Goal: Information Seeking & Learning: Understand process/instructions

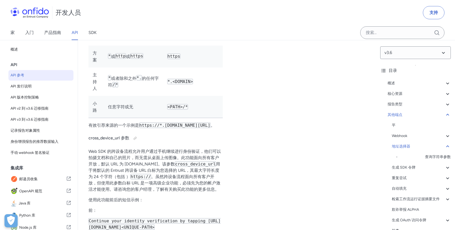
scroll to position [40, 0]
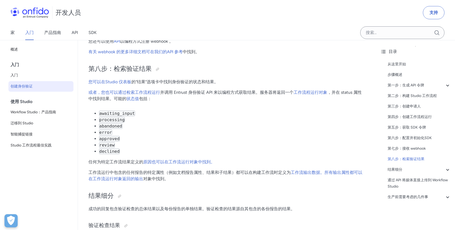
scroll to position [1800, 0]
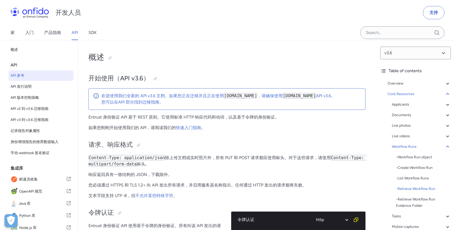
scroll to position [13879, 0]
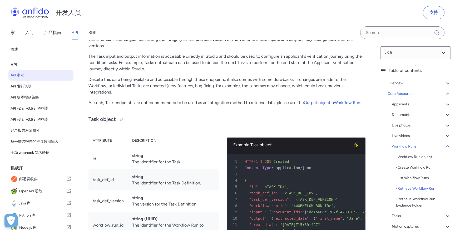
scroll to position [13836, 0]
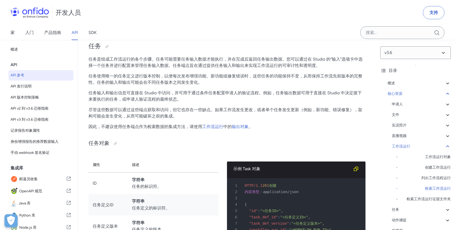
drag, startPoint x: 90, startPoint y: 82, endPoint x: 127, endPoint y: 82, distance: 37.6
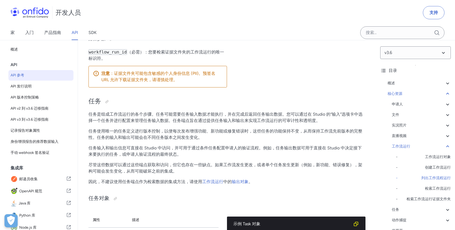
scroll to position [13798, 0]
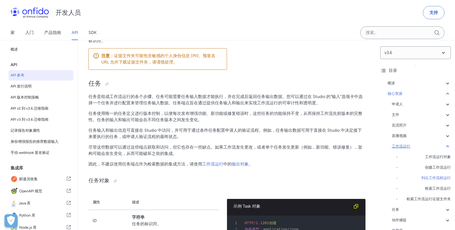
click at [436, 146] on div "工作流运行" at bounding box center [421, 146] width 59 height 6
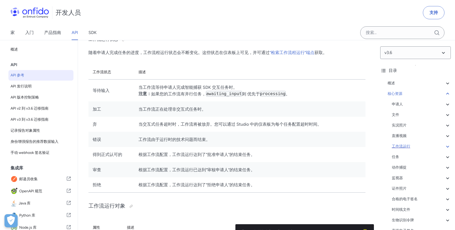
scroll to position [61, 0]
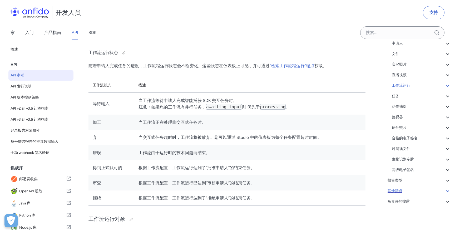
click at [418, 188] on div "其他端点" at bounding box center [418, 191] width 63 height 6
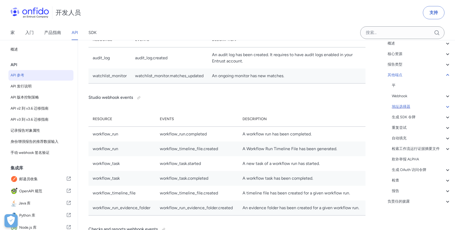
scroll to position [40, 0]
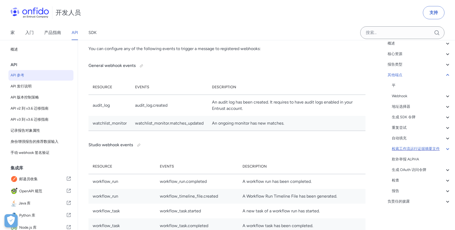
click at [410, 148] on font "检索工作流运行证据摘要文件" at bounding box center [416, 148] width 48 height 4
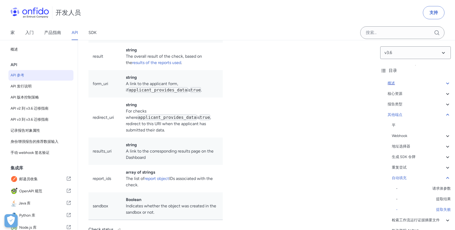
click at [434, 81] on div "概述" at bounding box center [418, 83] width 63 height 6
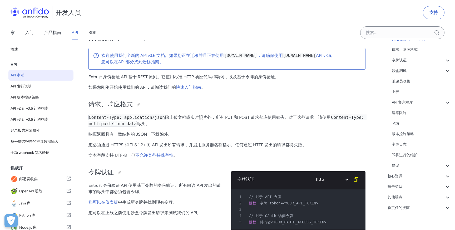
scroll to position [61, 0]
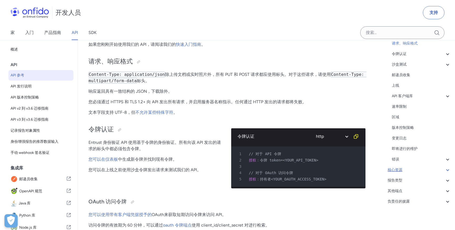
click at [409, 171] on div "核心资源" at bounding box center [418, 170] width 63 height 6
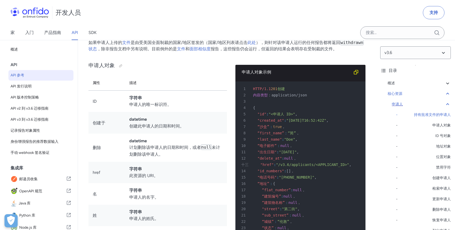
click at [422, 103] on div "申请人" at bounding box center [421, 104] width 59 height 6
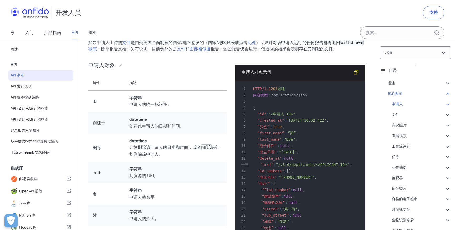
scroll to position [5327, 0]
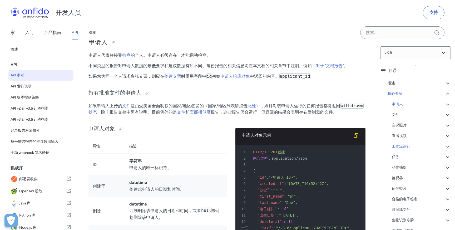
click at [406, 146] on font "工作流运行" at bounding box center [401, 146] width 18 height 4
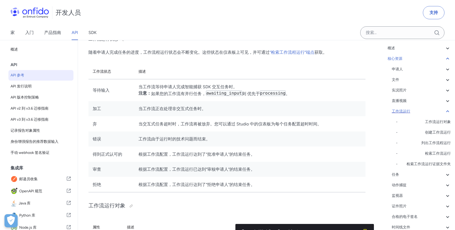
scroll to position [38, 0]
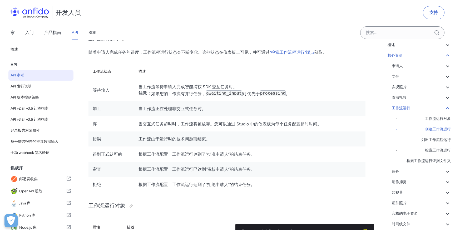
click at [434, 128] on font "创建工作流运行" at bounding box center [438, 129] width 26 height 4
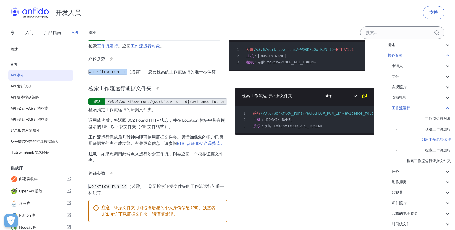
scroll to position [13452, 0]
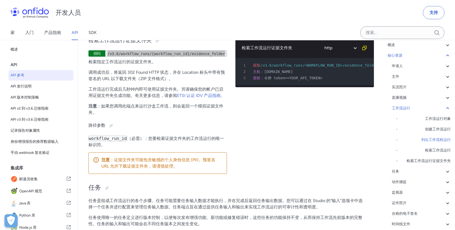
drag, startPoint x: 154, startPoint y: 174, endPoint x: 253, endPoint y: 0, distance: 200.2
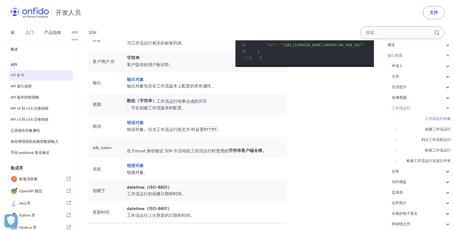
scroll to position [12019, 0]
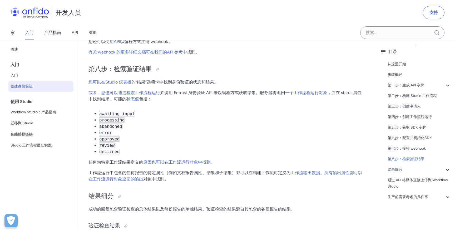
click at [211, 123] on li "processing" at bounding box center [232, 120] width 266 height 6
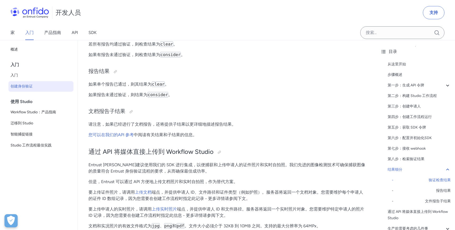
scroll to position [2003, 0]
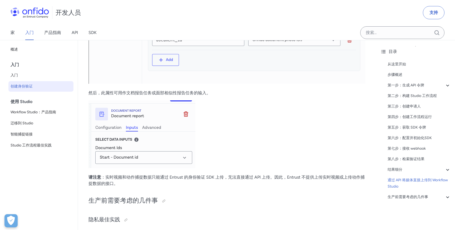
scroll to position [2344, 0]
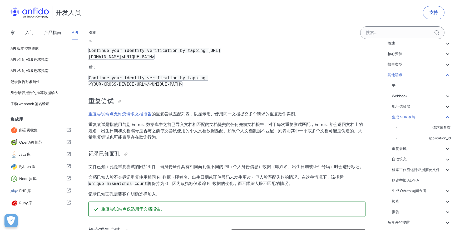
scroll to position [53, 0]
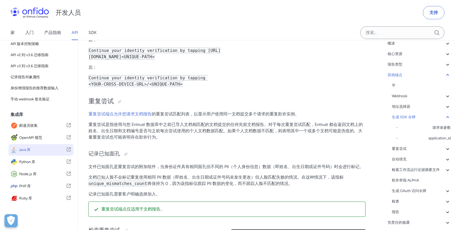
click at [59, 149] on span "Java 库" at bounding box center [42, 149] width 47 height 7
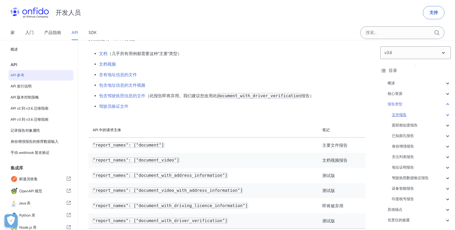
click at [421, 113] on div "文件报告" at bounding box center [421, 115] width 59 height 6
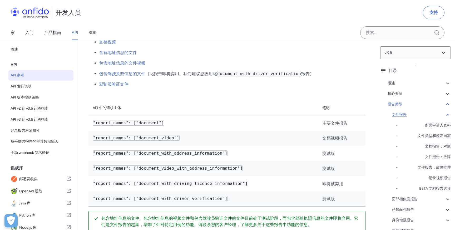
click at [421, 113] on div "文件报告" at bounding box center [421, 115] width 59 height 6
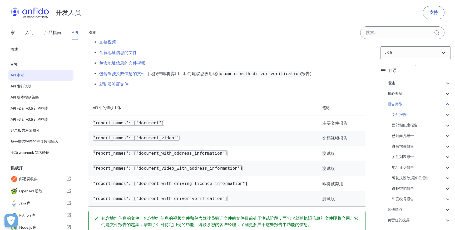
click at [425, 105] on div "报告类型" at bounding box center [418, 104] width 63 height 6
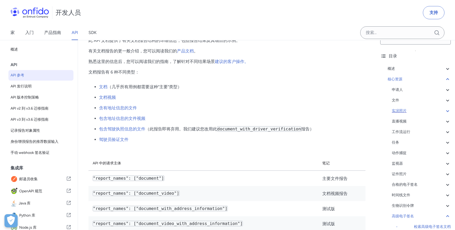
scroll to position [17, 0]
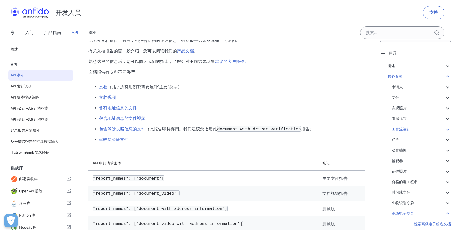
click at [421, 130] on div "工作流运行" at bounding box center [421, 129] width 59 height 6
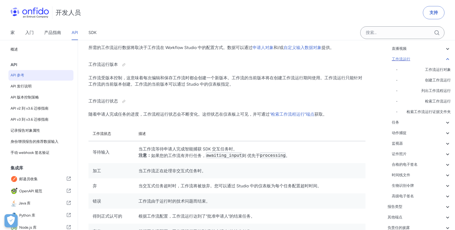
scroll to position [88, 0]
click at [416, 154] on div "证件照片" at bounding box center [421, 153] width 59 height 6
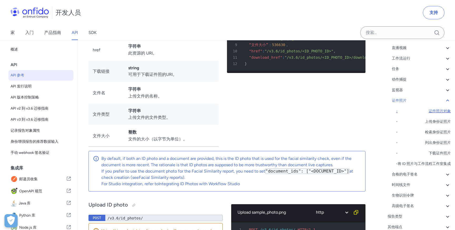
scroll to position [16496, 0]
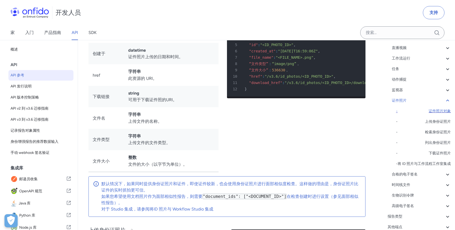
click at [437, 112] on font "证件照片对象" at bounding box center [440, 111] width 22 height 4
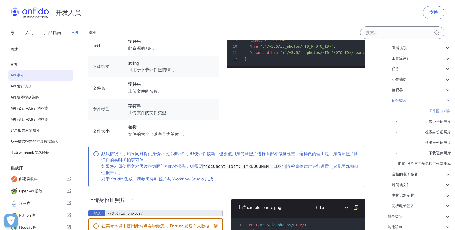
click at [445, 102] on icon at bounding box center [447, 100] width 6 height 6
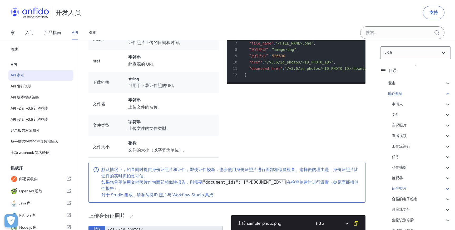
click at [432, 94] on div "核心资源" at bounding box center [418, 94] width 63 height 6
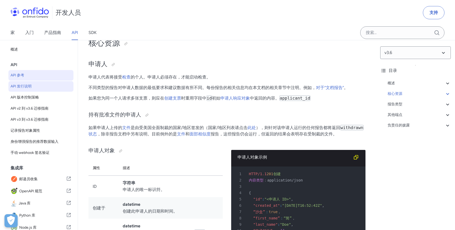
click at [31, 85] on font "API 发行说明" at bounding box center [21, 86] width 21 height 4
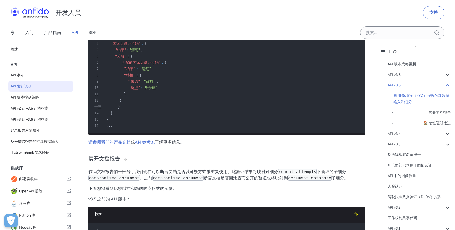
scroll to position [390, 0]
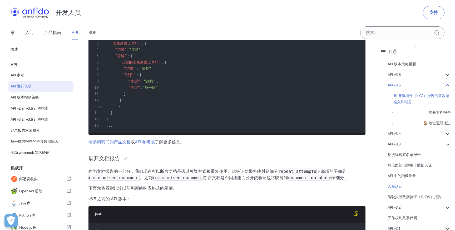
click at [404, 186] on div "人脸认证" at bounding box center [418, 186] width 63 height 6
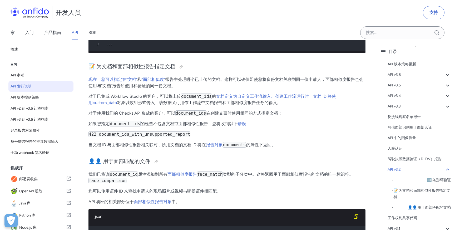
scroll to position [2021, 0]
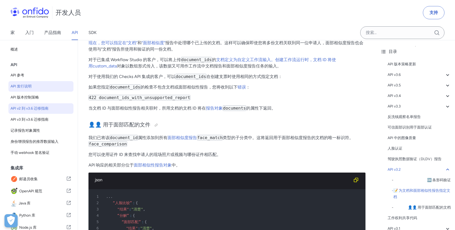
click at [46, 110] on font "API v2 到 v3.6 迁移指南" at bounding box center [30, 108] width 38 height 4
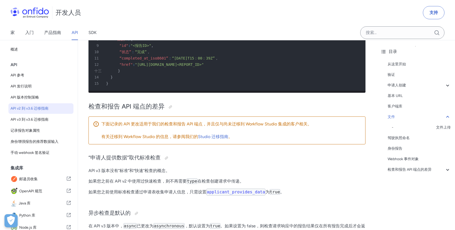
scroll to position [881, 0]
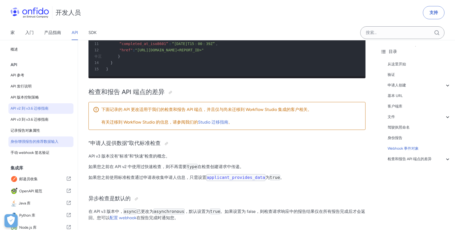
click at [31, 143] on font "身份增强报告的推荐数据输入" at bounding box center [35, 141] width 48 height 4
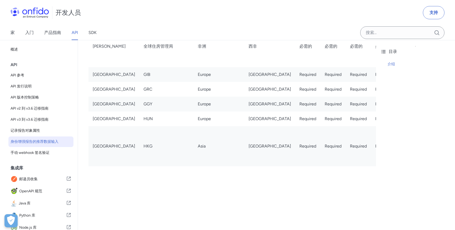
scroll to position [802, 0]
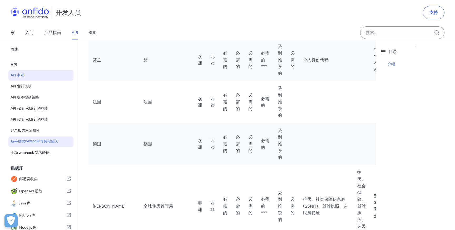
click at [30, 78] on link "API 参考" at bounding box center [40, 75] width 65 height 11
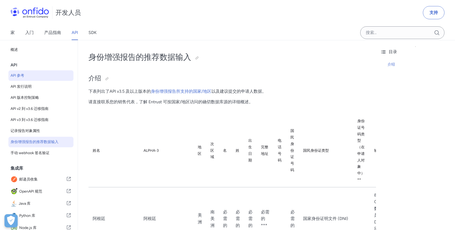
select select "http"
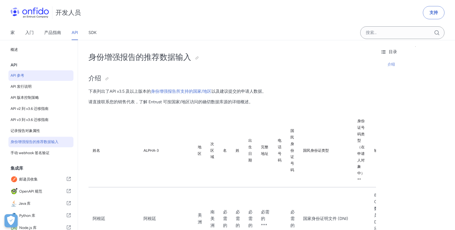
select select "http"
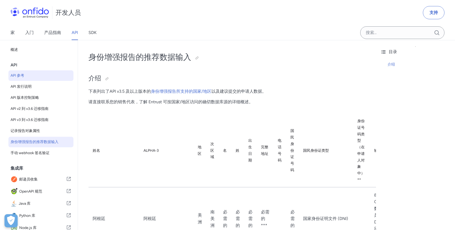
select select "http"
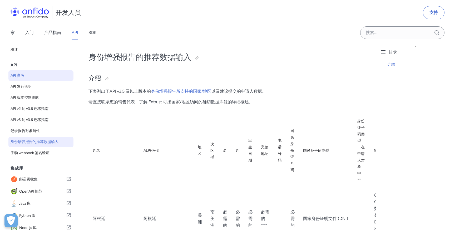
select select "http"
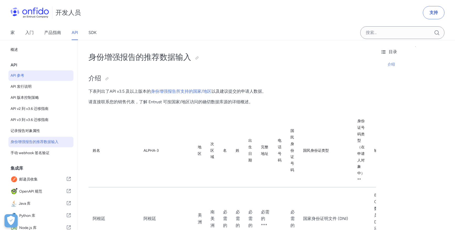
select select "http"
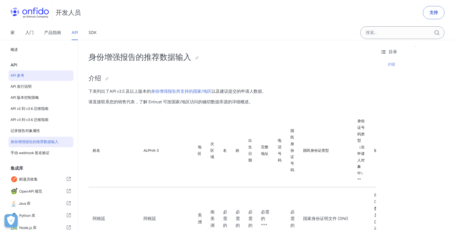
select select "http"
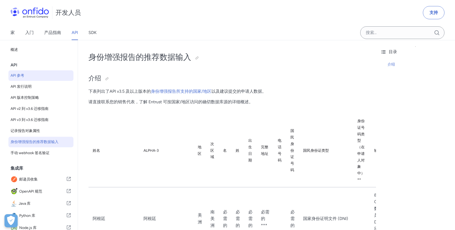
select select "http"
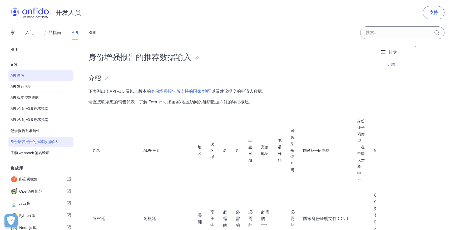
select select "http"
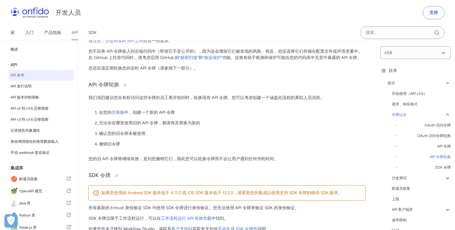
scroll to position [584, 0]
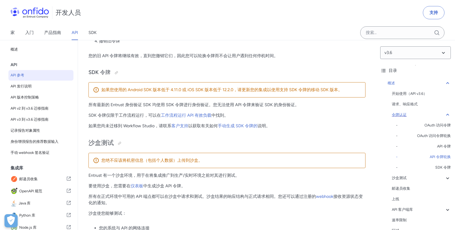
click at [439, 115] on div "令牌认证" at bounding box center [421, 115] width 59 height 6
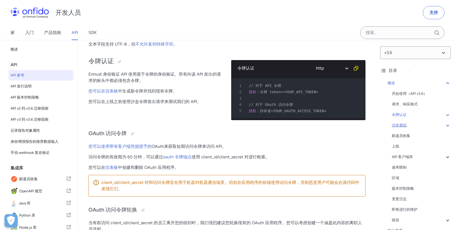
click at [441, 123] on div "沙盒测试" at bounding box center [421, 125] width 59 height 6
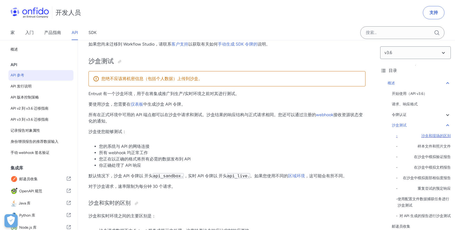
click at [434, 135] on font "沙盒和现场的区别" at bounding box center [435, 135] width 29 height 4
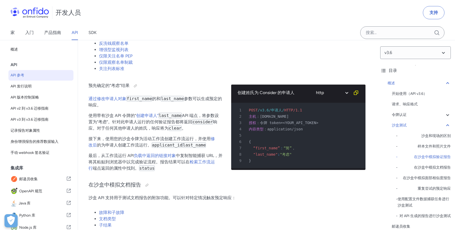
scroll to position [1070, 0]
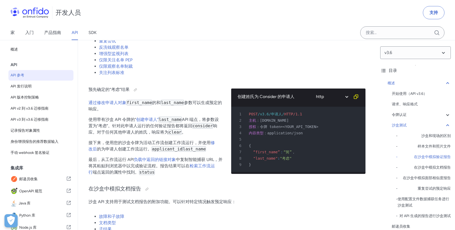
click at [208, 135] on p "使用 带有沙盒 API 令牌的“ 创建申请人” last_name API 端点，将参数设置为“考虑”。针对此申请人运行的任何验证报告都将返回 conside…" at bounding box center [155, 125] width 134 height 19
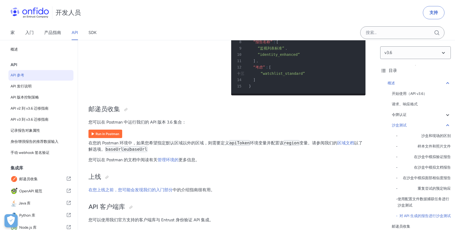
scroll to position [3276, 0]
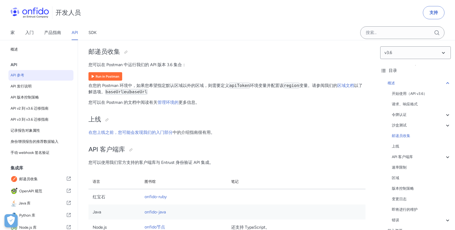
click at [104, 81] on img at bounding box center [105, 76] width 34 height 8
click at [189, 95] on p "在您的 Postman 环境中，如果您希望指定默认区域以外的区域， 则需要定义 apiToken 环境变量并配置该 region 变量 。请参阅我们的 区域文…" at bounding box center [226, 88] width 277 height 13
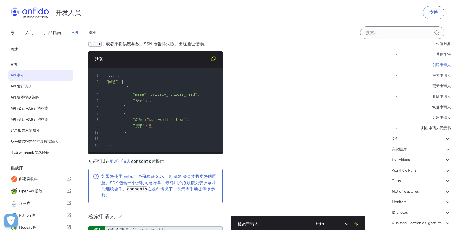
scroll to position [117, 0]
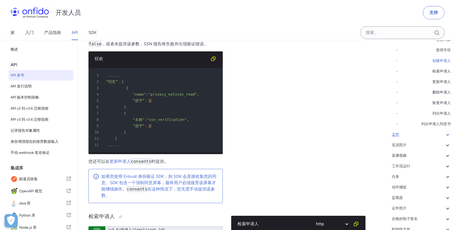
click at [430, 133] on div "文件" at bounding box center [421, 134] width 59 height 6
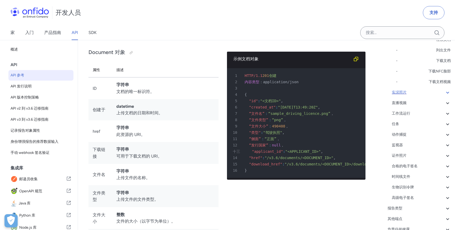
scroll to position [7947, 0]
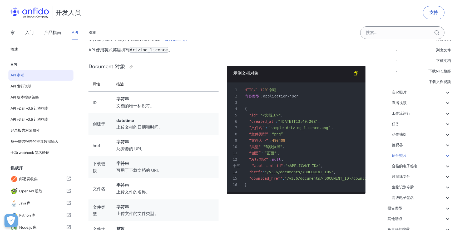
click at [401, 157] on font "证件照片" at bounding box center [399, 155] width 15 height 4
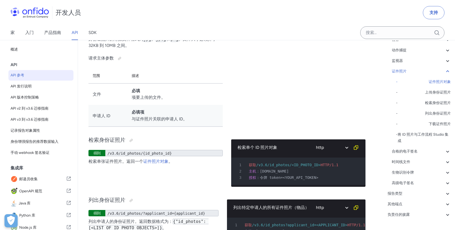
scroll to position [16901, 0]
click at [92, 34] on font "SDK" at bounding box center [92, 32] width 8 height 5
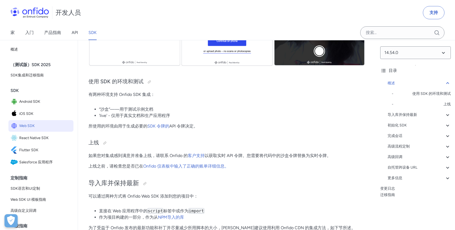
scroll to position [218, 0]
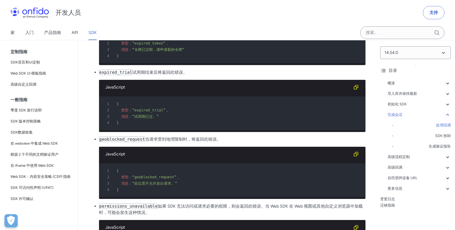
scroll to position [5422, 0]
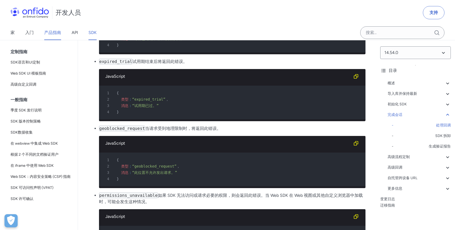
click at [54, 33] on font "产品指南" at bounding box center [52, 32] width 17 height 5
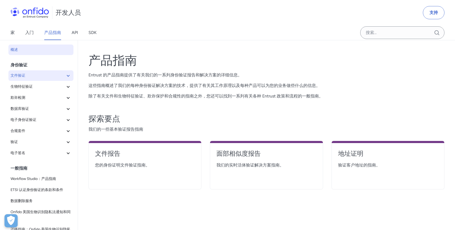
click at [47, 74] on span "文件验证" at bounding box center [38, 75] width 54 height 6
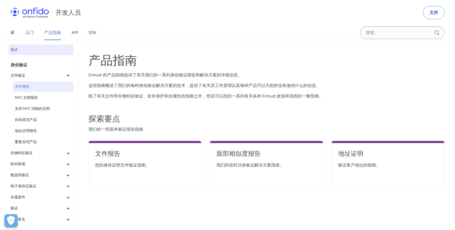
click at [46, 86] on span "文件报告" at bounding box center [43, 86] width 57 height 6
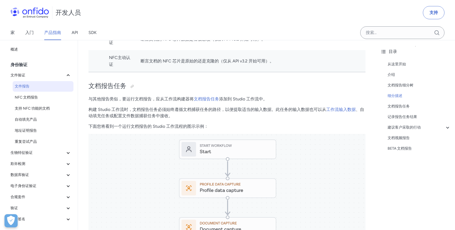
scroll to position [2177, 0]
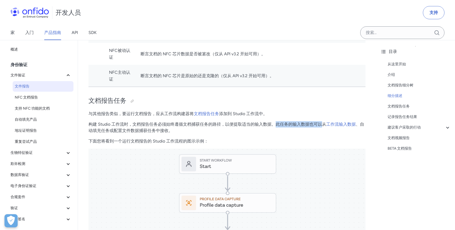
drag, startPoint x: 277, startPoint y: 138, endPoint x: 321, endPoint y: 137, distance: 44.0
click at [321, 127] on font "构建 Studio 工作流时，文档报告任务必须始终遵循文档捕获任务的路径，以便提取适当的输入数据。此任务的输入数据也可以从" at bounding box center [207, 124] width 238 height 5
click at [233, 134] on p "构建 Studio 工作流时，文档报告任务必须始终遵循文档捕获任务的路径，以便提取适当的输入数据。此任务的输入数据也可以从 工作流输入数据 、自动填充任务或配…" at bounding box center [226, 127] width 277 height 13
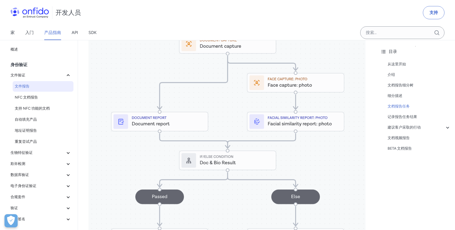
scroll to position [2379, 0]
